Goal: Information Seeking & Learning: Learn about a topic

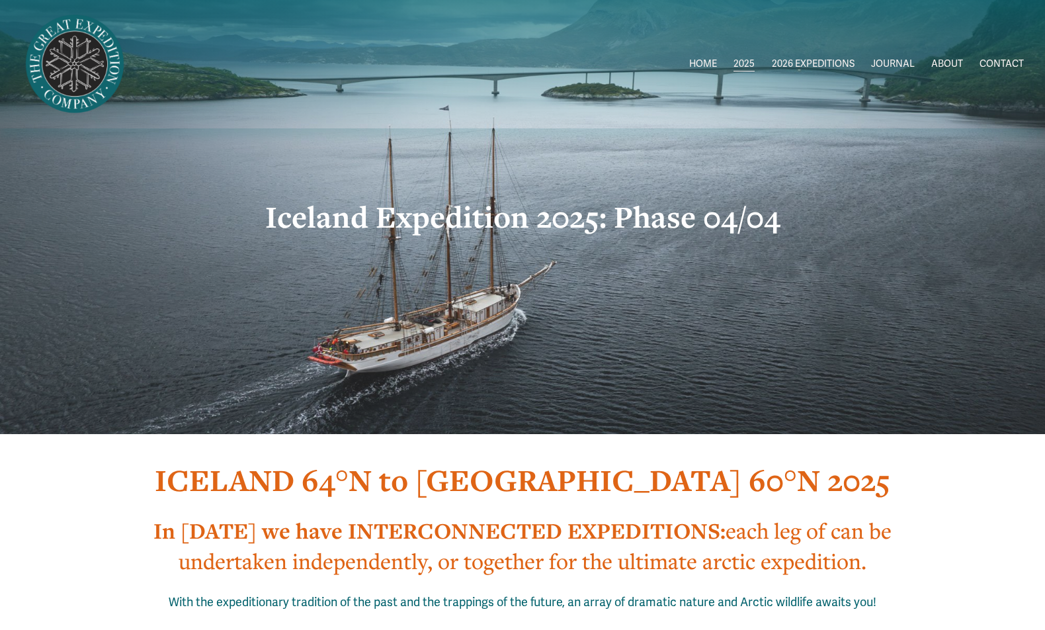
click at [696, 63] on link "HOME" at bounding box center [703, 63] width 28 height 19
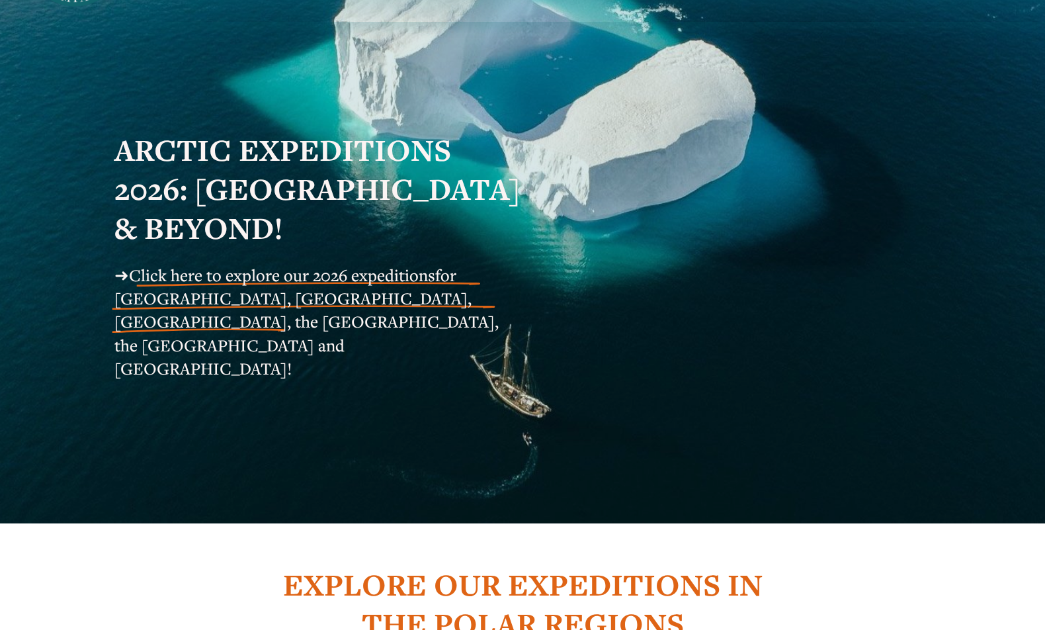
scroll to position [46, 0]
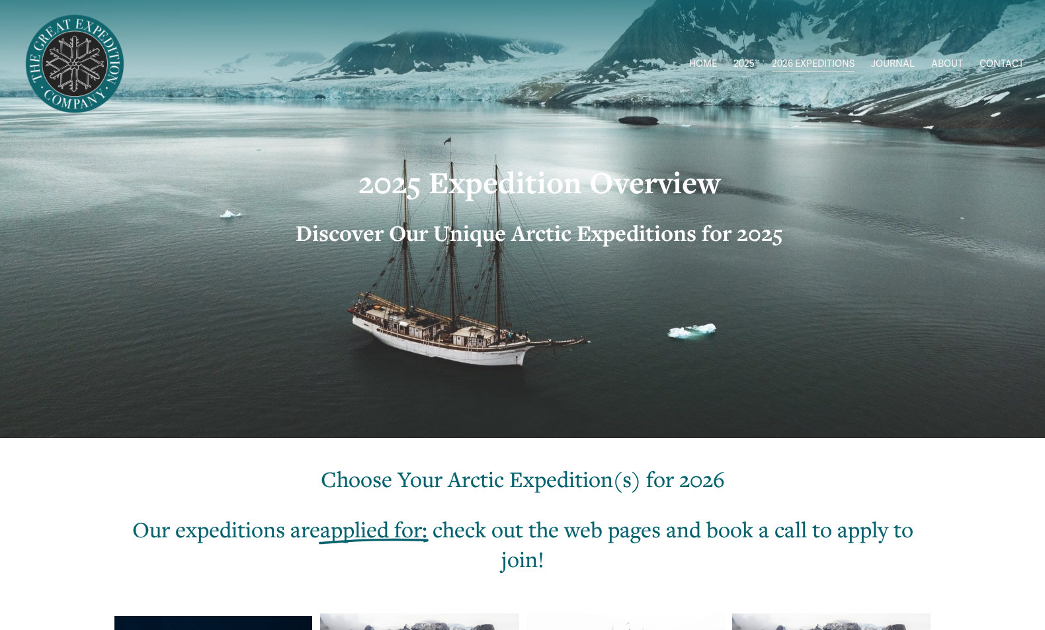
click at [395, 187] on strong "2025 Expedition Overview" at bounding box center [539, 182] width 362 height 40
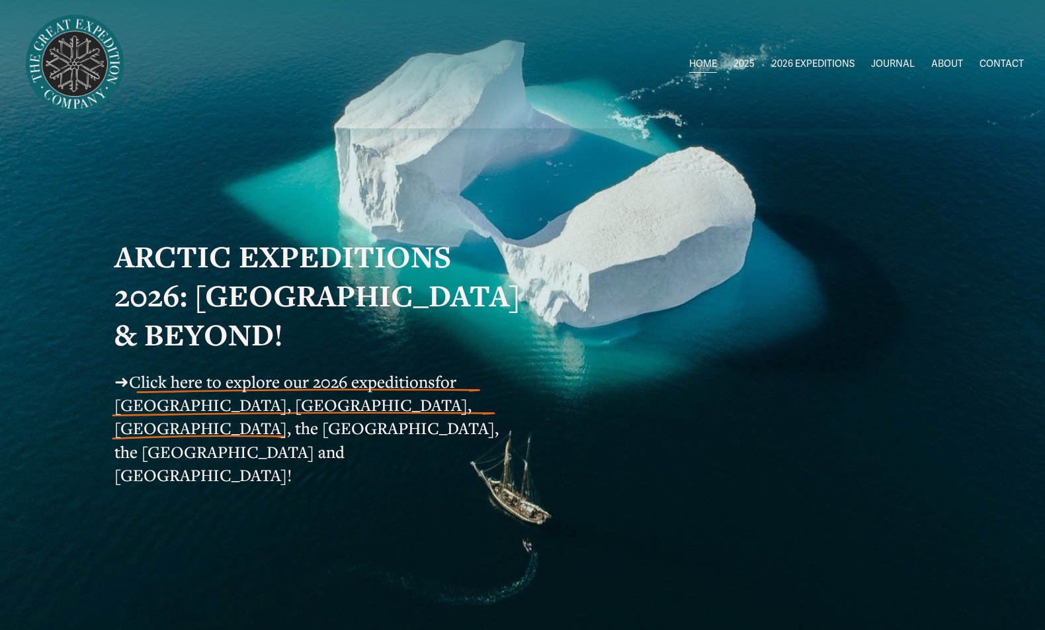
click at [0, 0] on span "Greenland AUG-SEPT" at bounding box center [0, 0] width 0 height 0
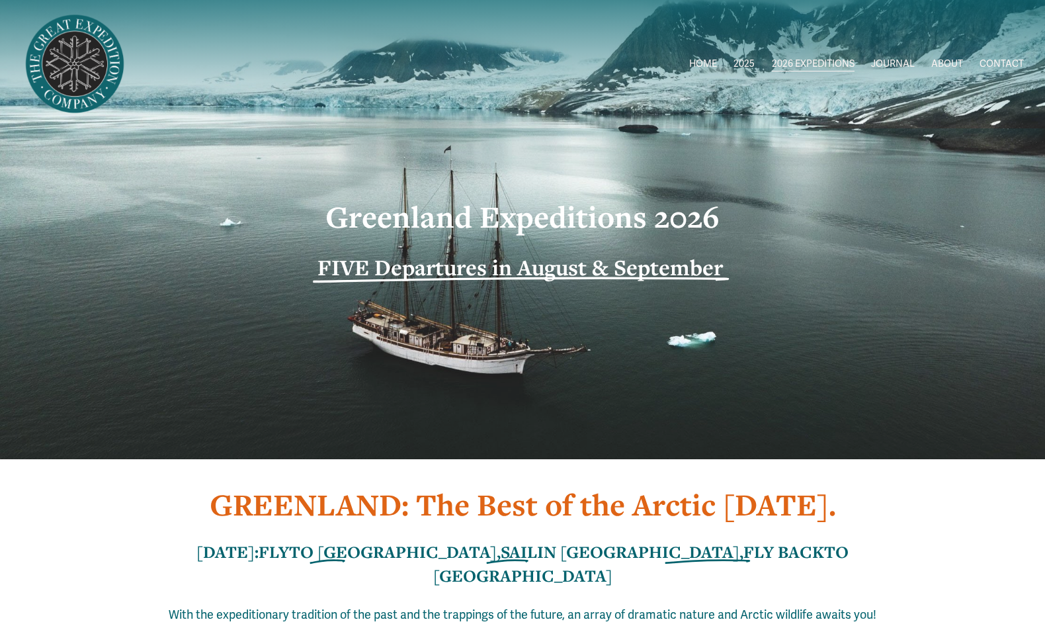
click at [791, 60] on span "2026 EXPEDITIONS" at bounding box center [813, 64] width 83 height 17
click at [0, 0] on span "ALL 2026 EXPEDITIONS" at bounding box center [0, 0] width 0 height 0
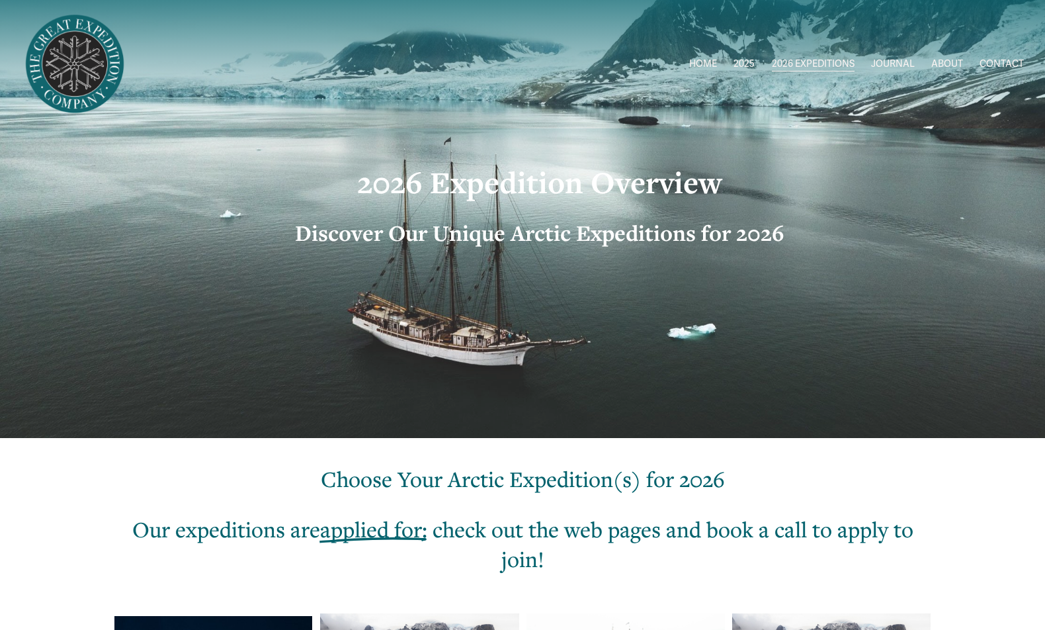
click at [0, 0] on span "Circumnavigating [GEOGRAPHIC_DATA]" at bounding box center [0, 0] width 0 height 0
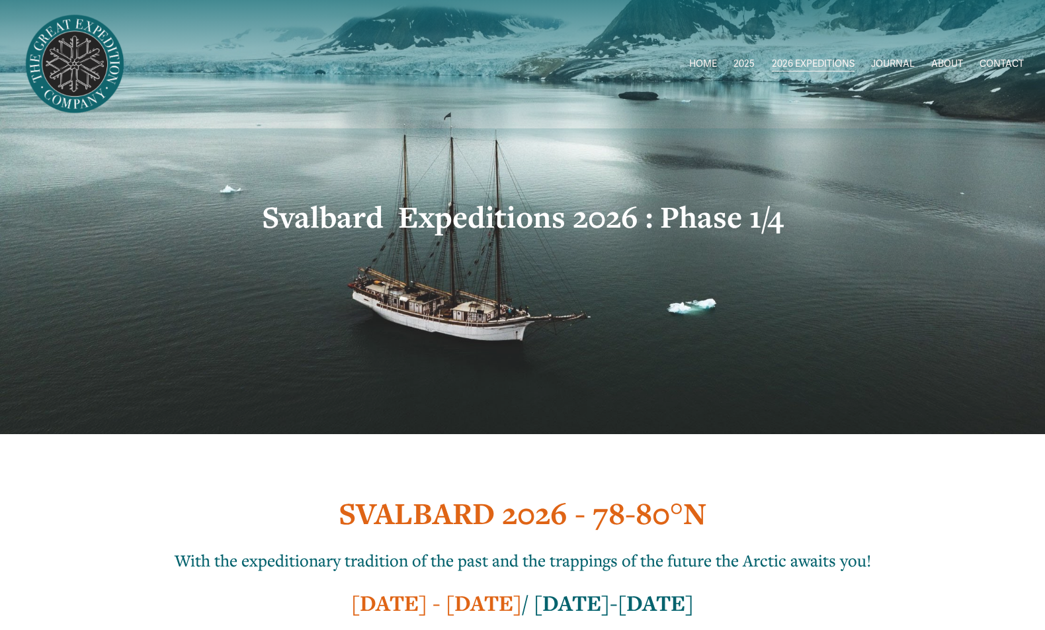
click at [0, 0] on span "[GEOGRAPHIC_DATA] to [GEOGRAPHIC_DATA]" at bounding box center [0, 0] width 0 height 0
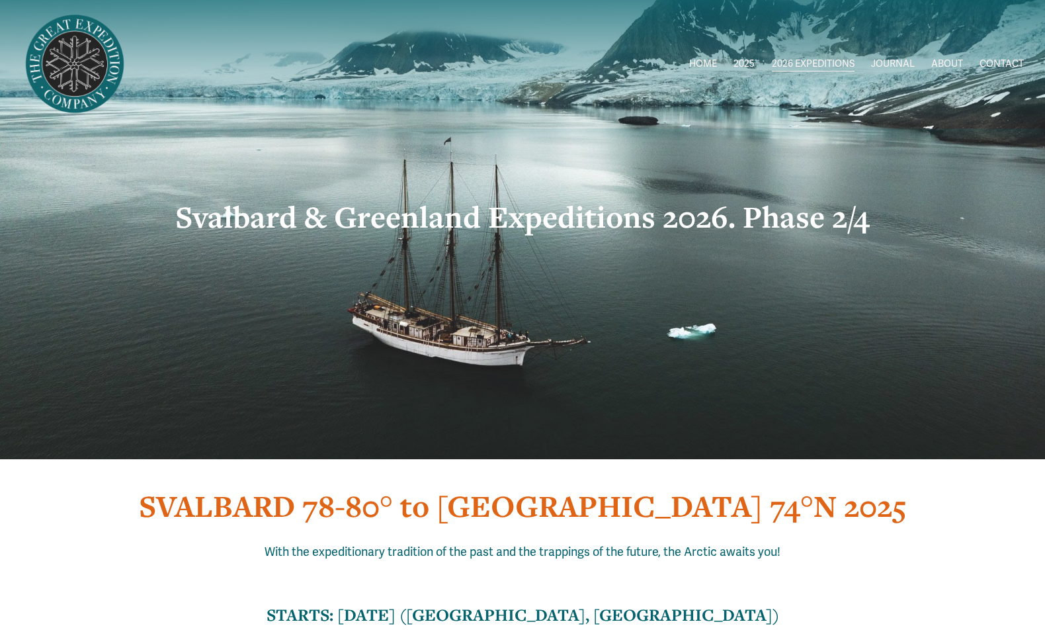
click at [0, 0] on span "Greenland AUG-SEPT" at bounding box center [0, 0] width 0 height 0
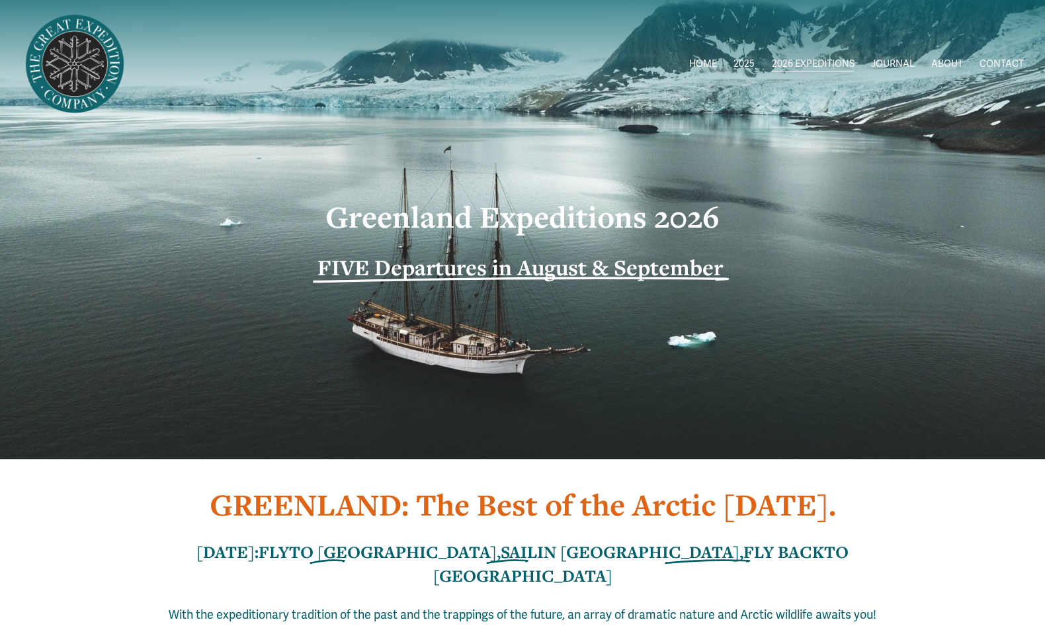
click at [708, 63] on link "HOME" at bounding box center [703, 63] width 28 height 19
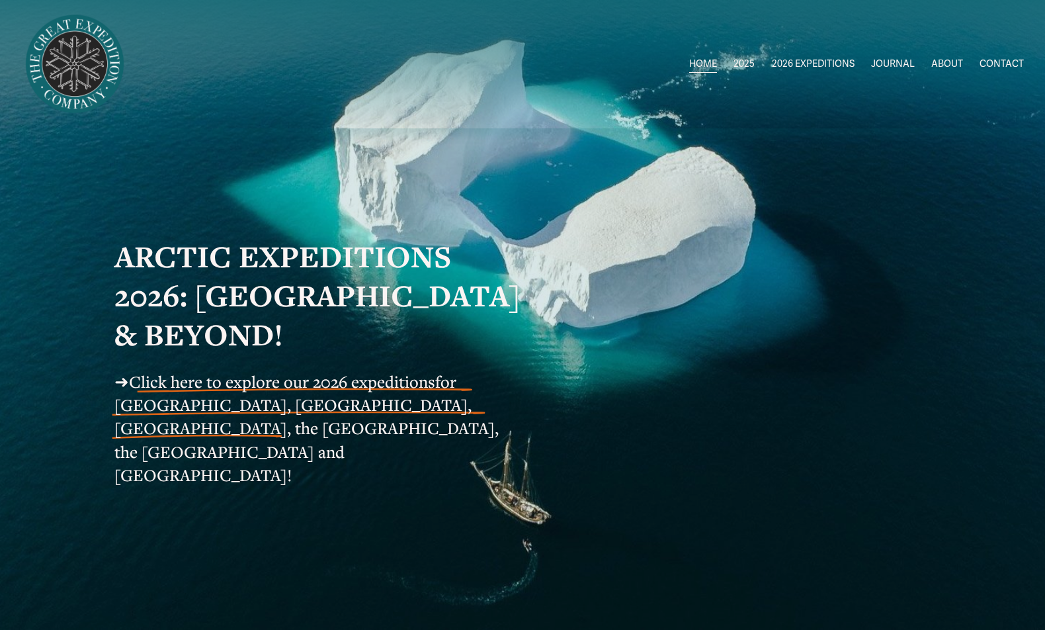
click at [426, 392] on span "Click here to explore our 2026 expeditions" at bounding box center [282, 381] width 306 height 22
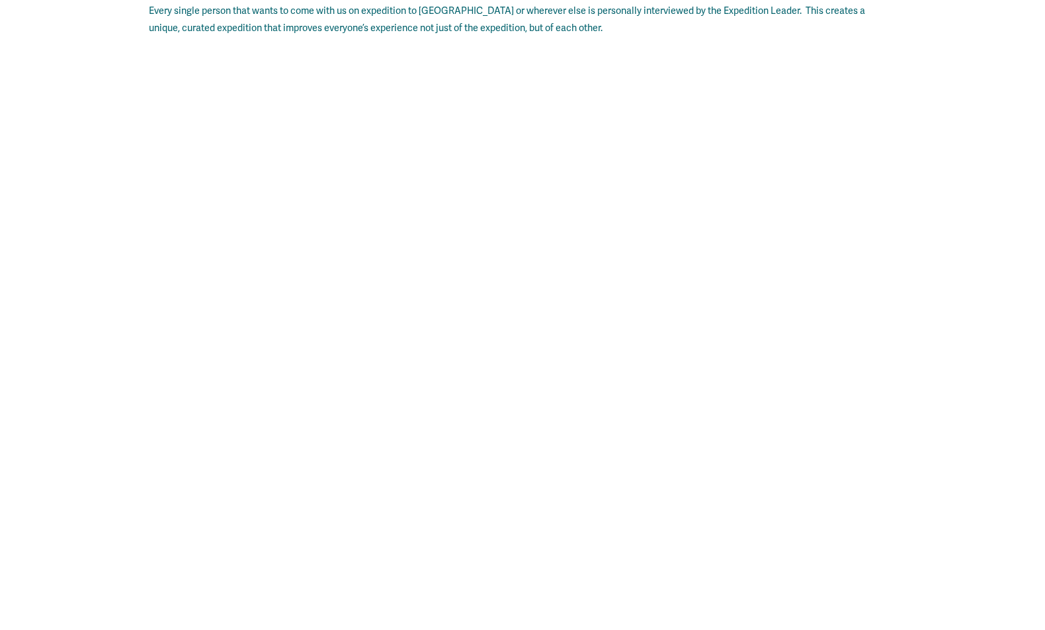
scroll to position [2764, 0]
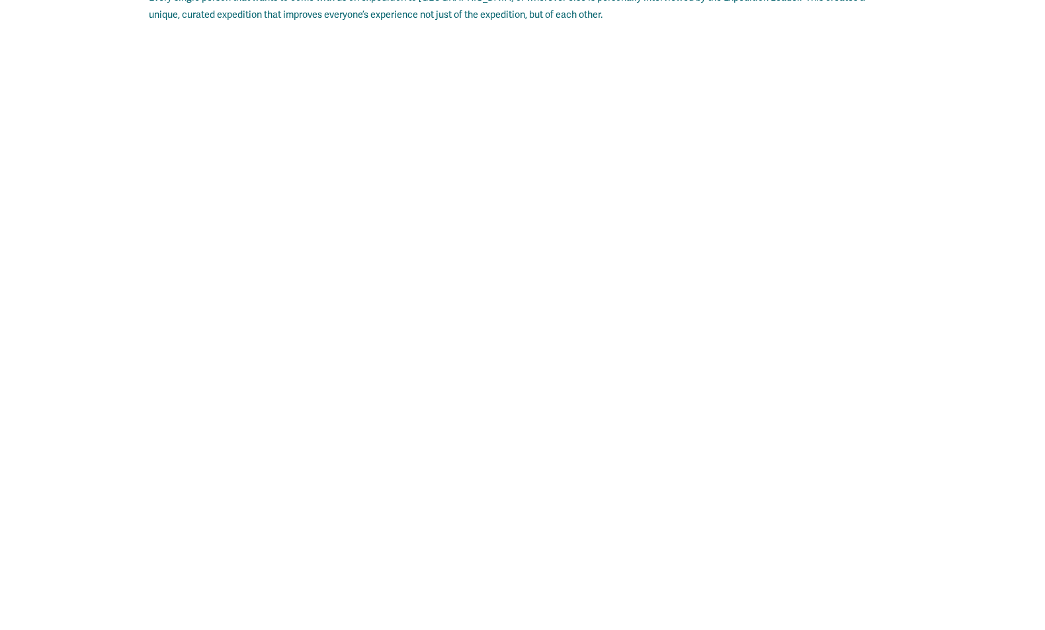
click at [921, 346] on div "JOIN US ON AN ARCTIC EXPEDITION There is a long established tradition in the hi…" at bounding box center [522, 310] width 1045 height 911
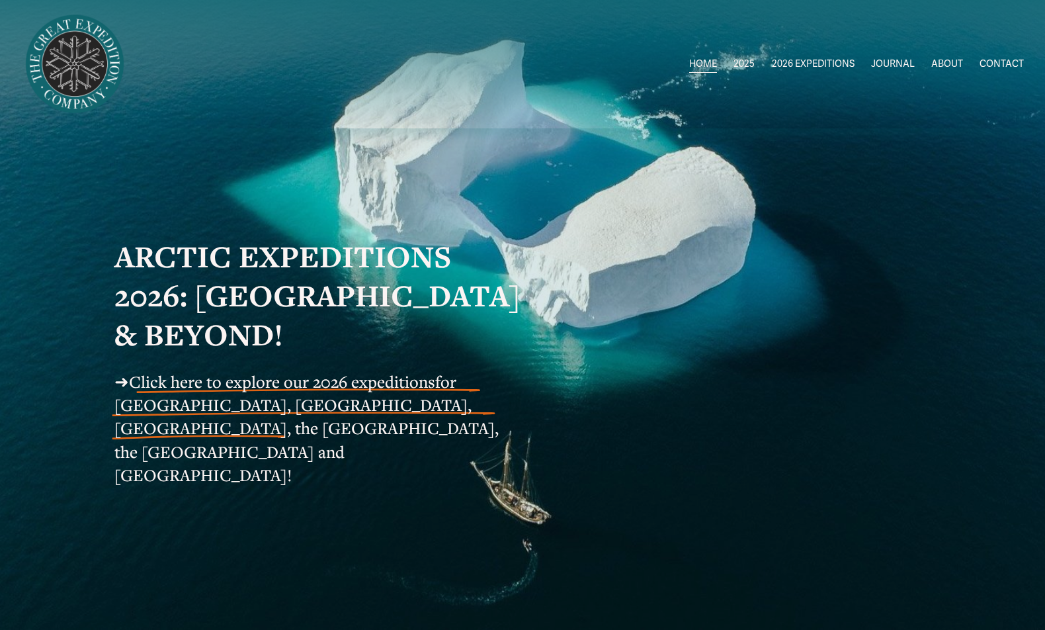
scroll to position [0, 0]
